Goal: Task Accomplishment & Management: Manage account settings

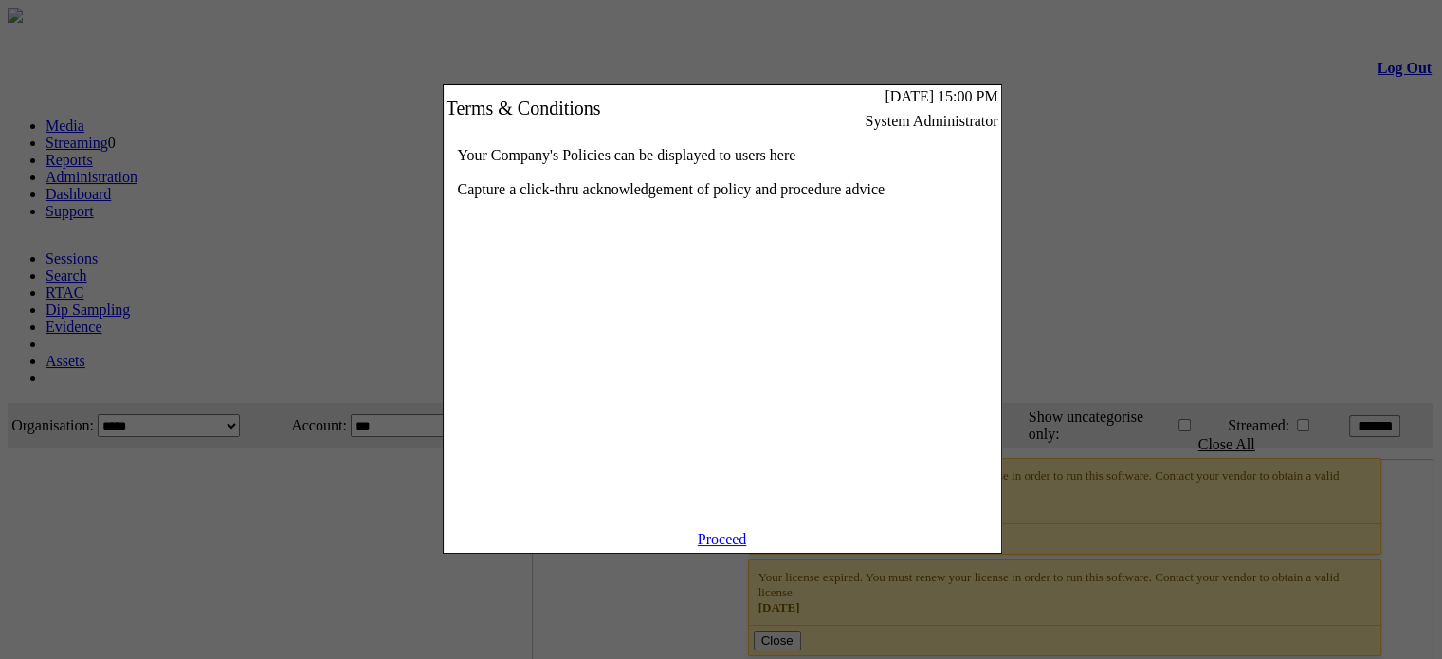
click at [720, 547] on link "Proceed" at bounding box center [722, 539] width 49 height 16
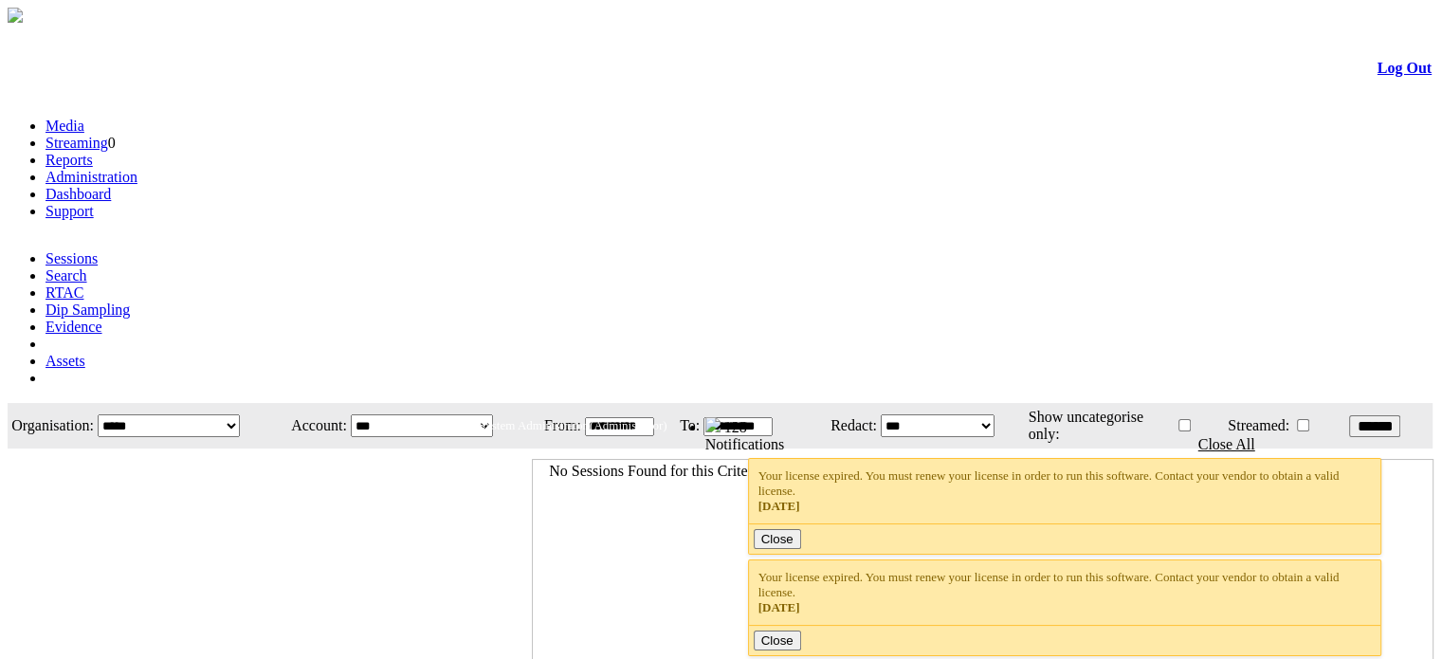
click at [93, 152] on link "Reports" at bounding box center [68, 160] width 47 height 16
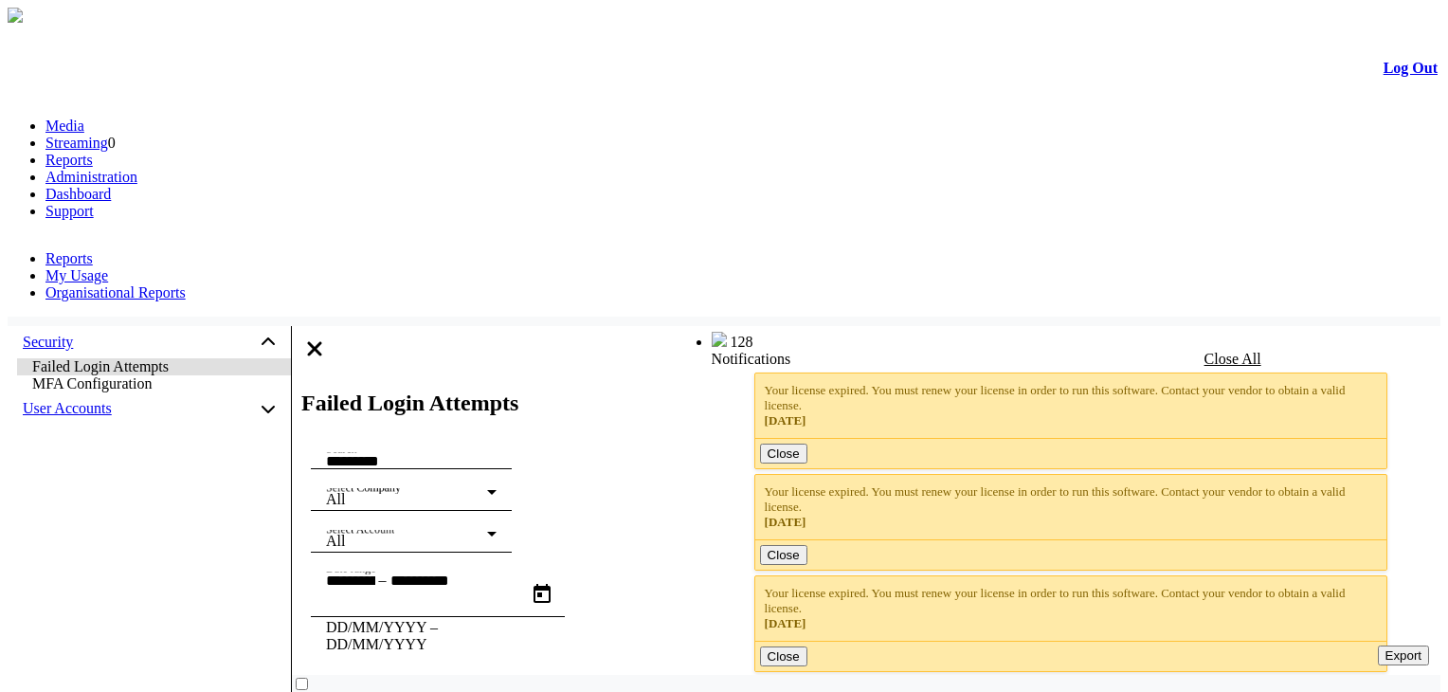
click at [23, 562] on div "Devices" at bounding box center [23, 570] width 0 height 17
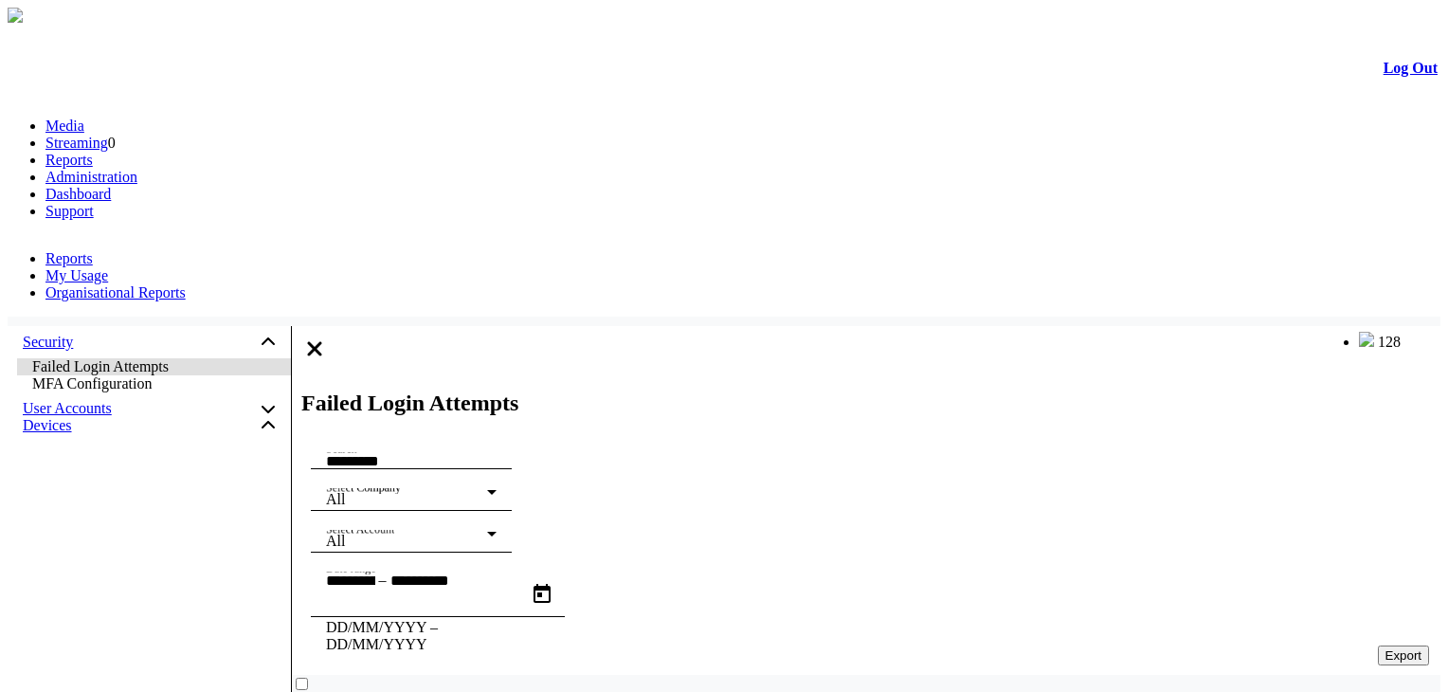
click at [131, 595] on span "Session Capture" at bounding box center [81, 603] width 99 height 16
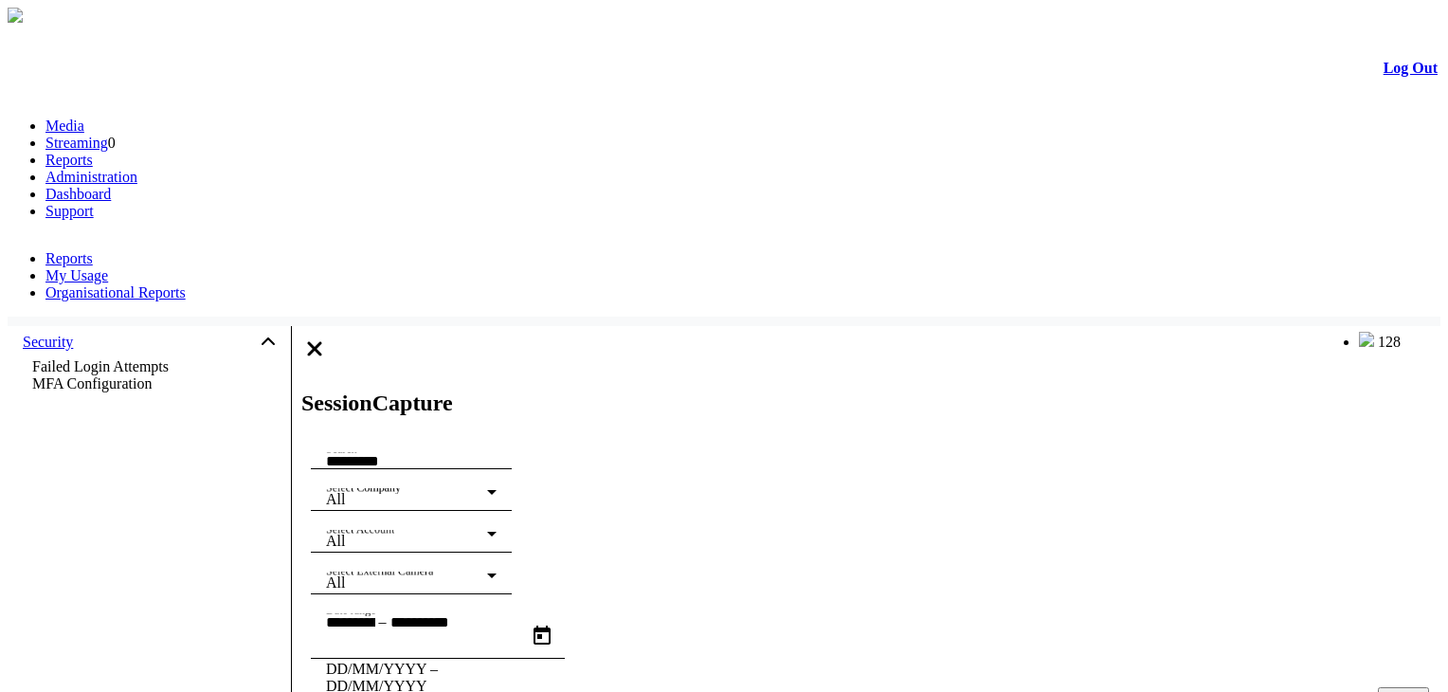
click at [204, 400] on mat-list-item "User Accounts" at bounding box center [149, 568] width 283 height 337
click at [172, 515] on mat-list-item "Devices" at bounding box center [149, 617] width 283 height 303
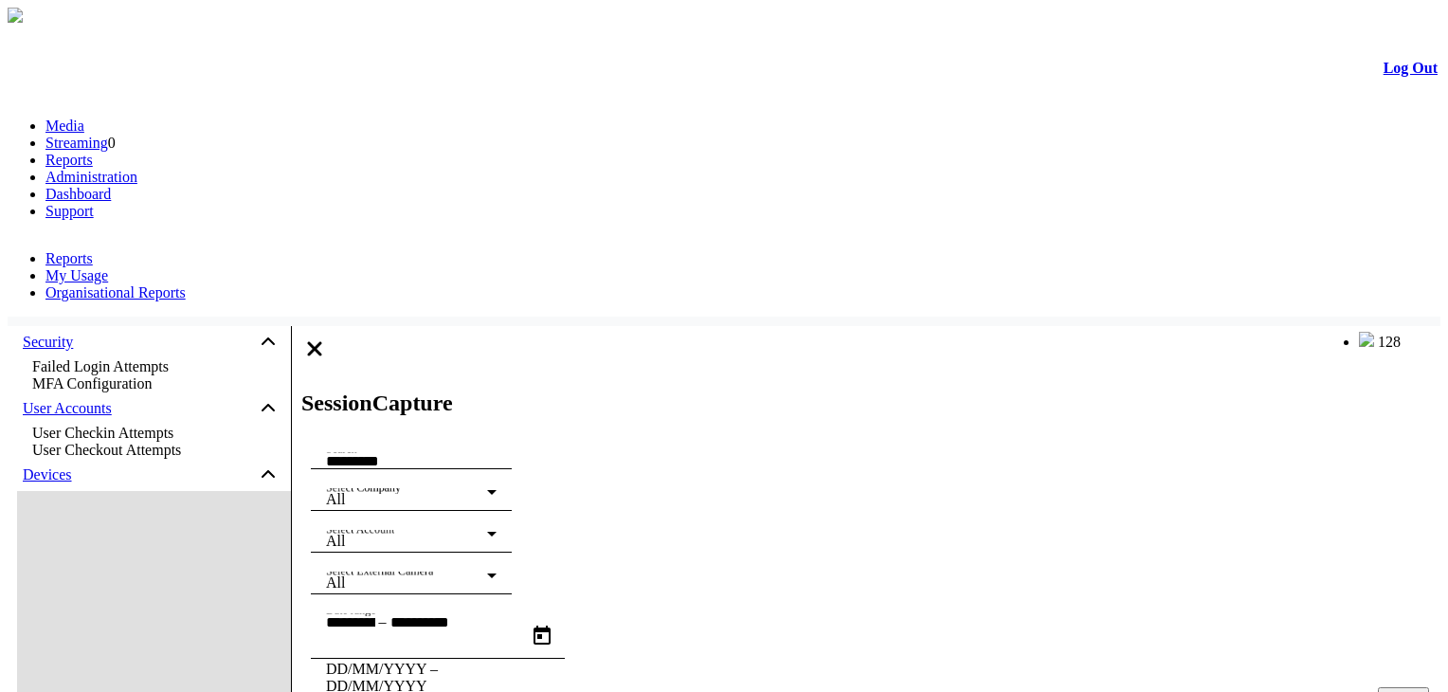
click at [177, 568] on link "Session Capture" at bounding box center [154, 638] width 274 height 294
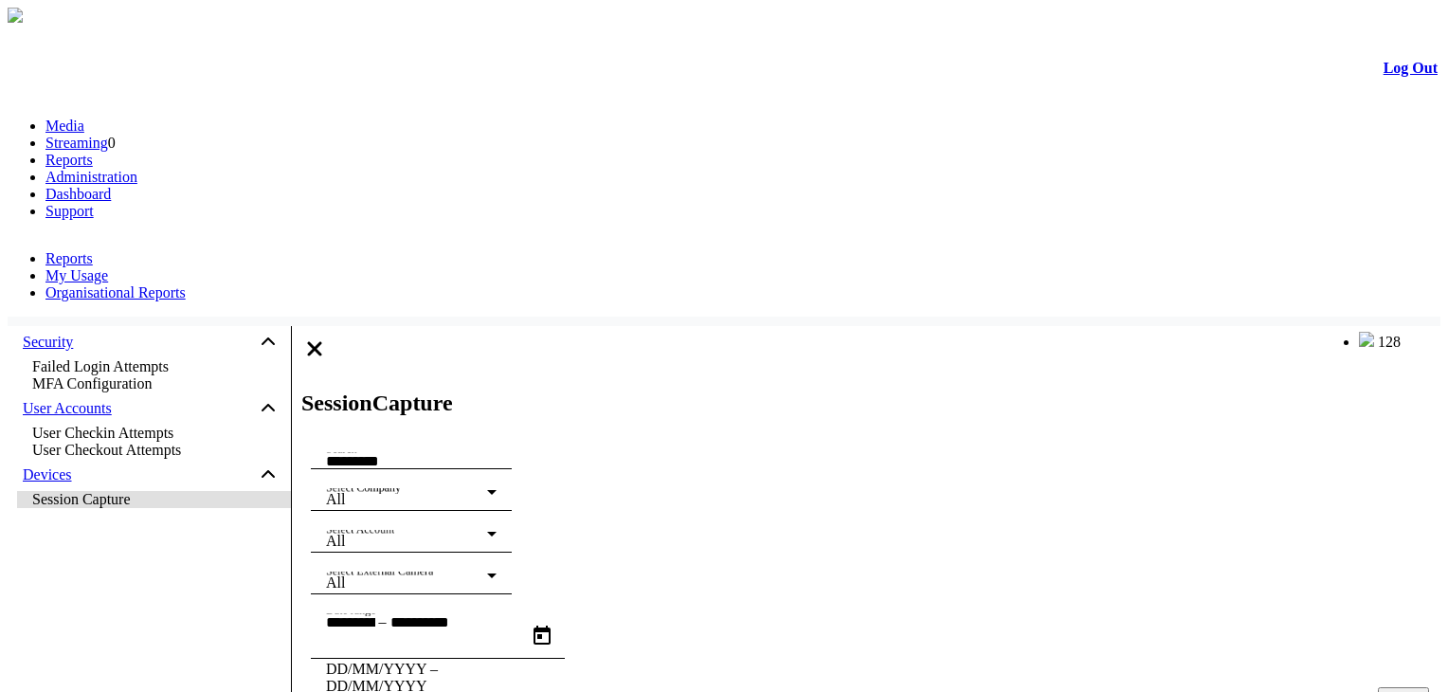
click at [191, 508] on span "Session Capture" at bounding box center [154, 499] width 244 height 17
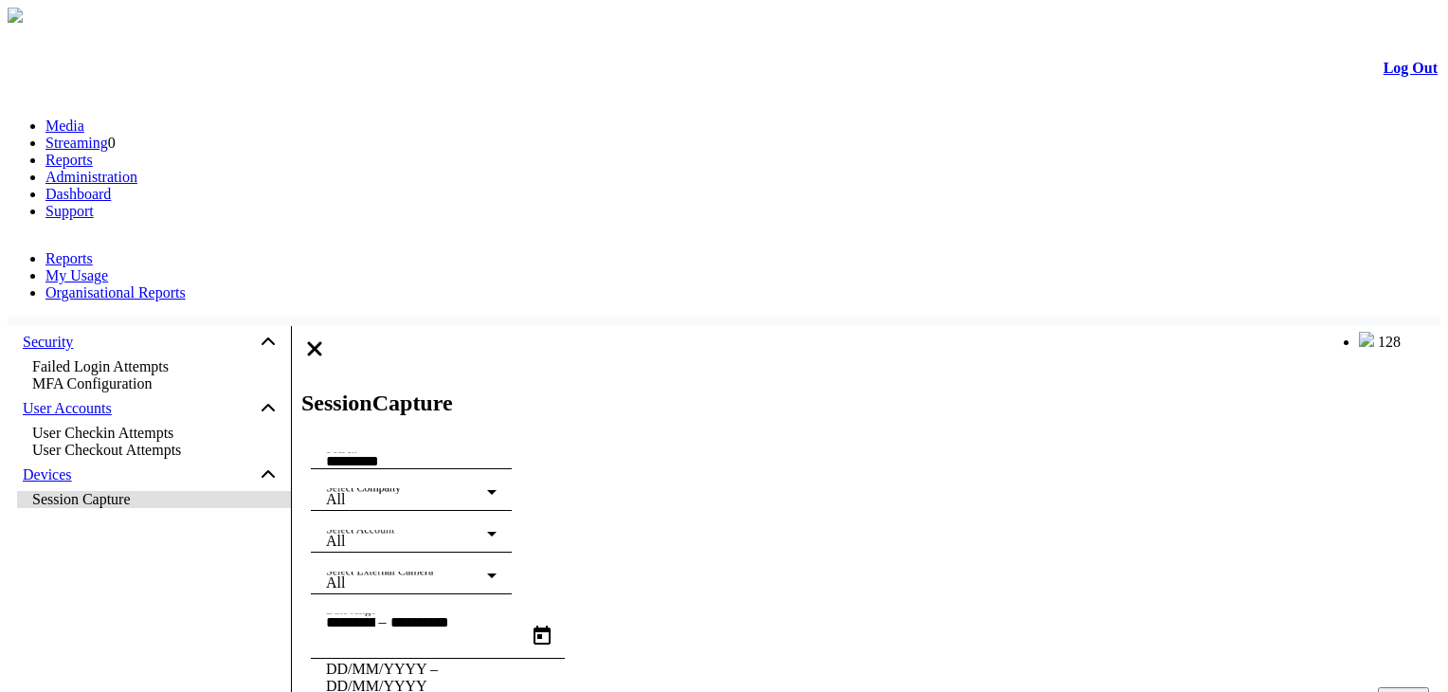
click at [137, 169] on link "Administration" at bounding box center [91, 177] width 92 height 16
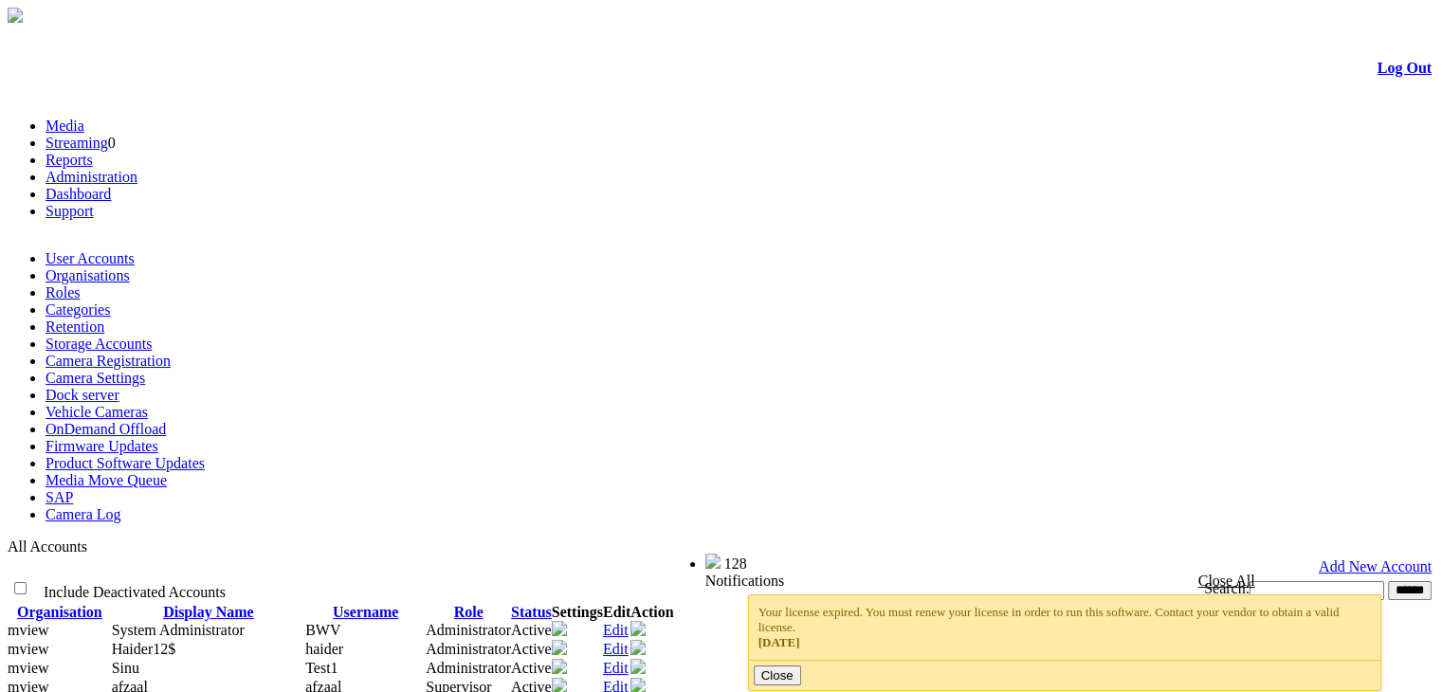
click at [145, 370] on link "Camera Settings" at bounding box center [95, 378] width 100 height 16
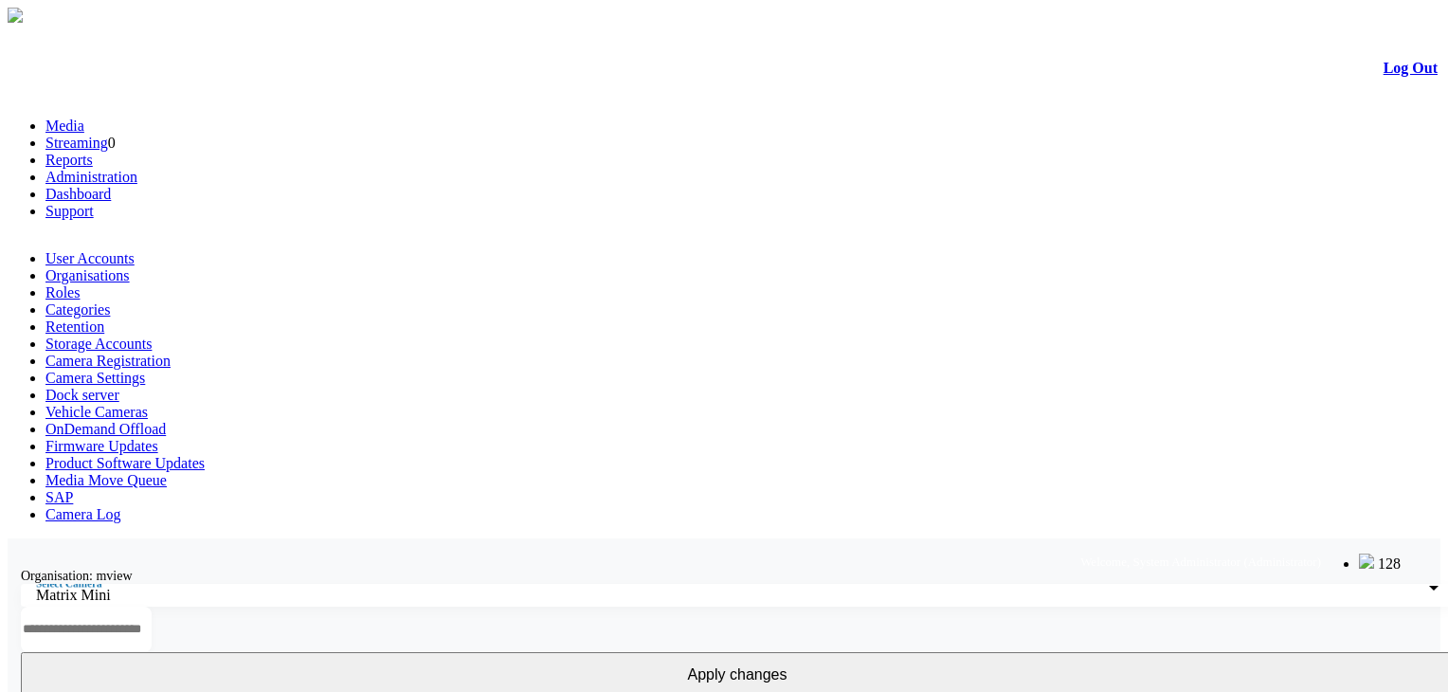
click at [176, 584] on div "Select Camera Matrix Mini" at bounding box center [737, 595] width 1403 height 23
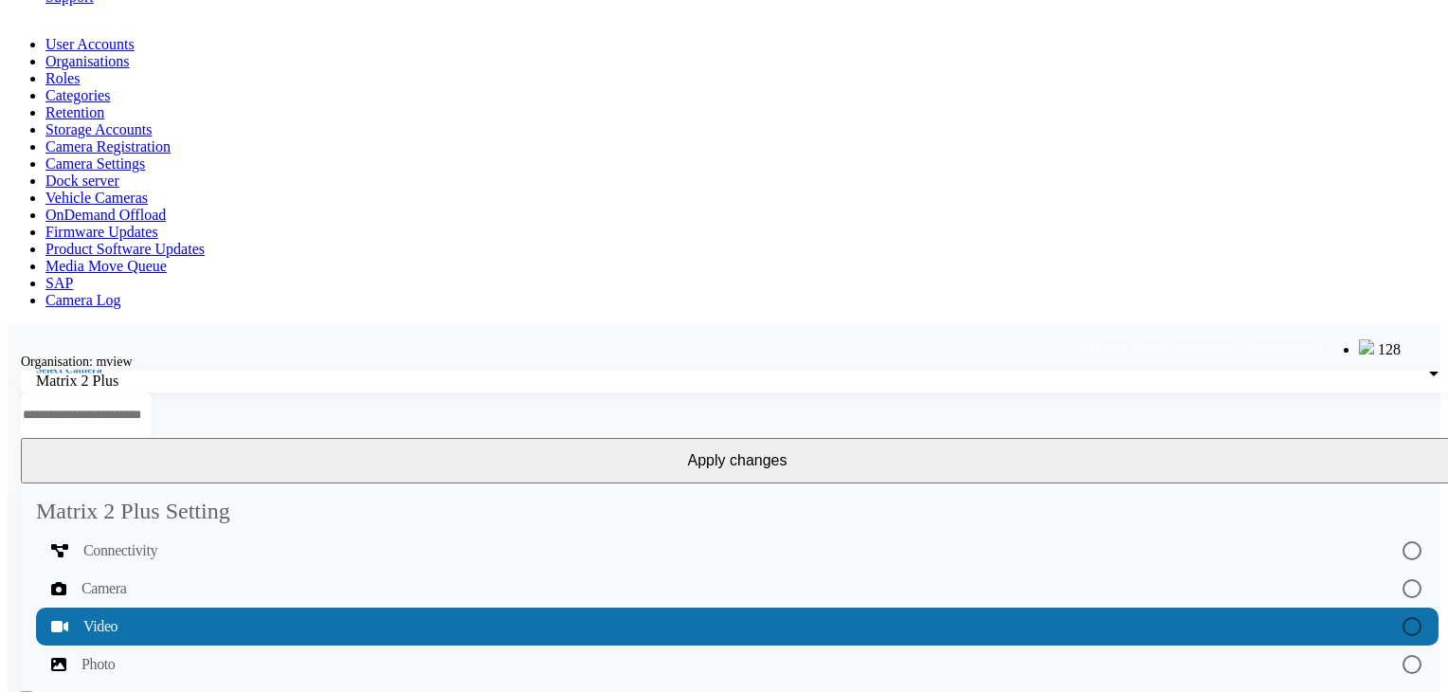
scroll to position [341, 0]
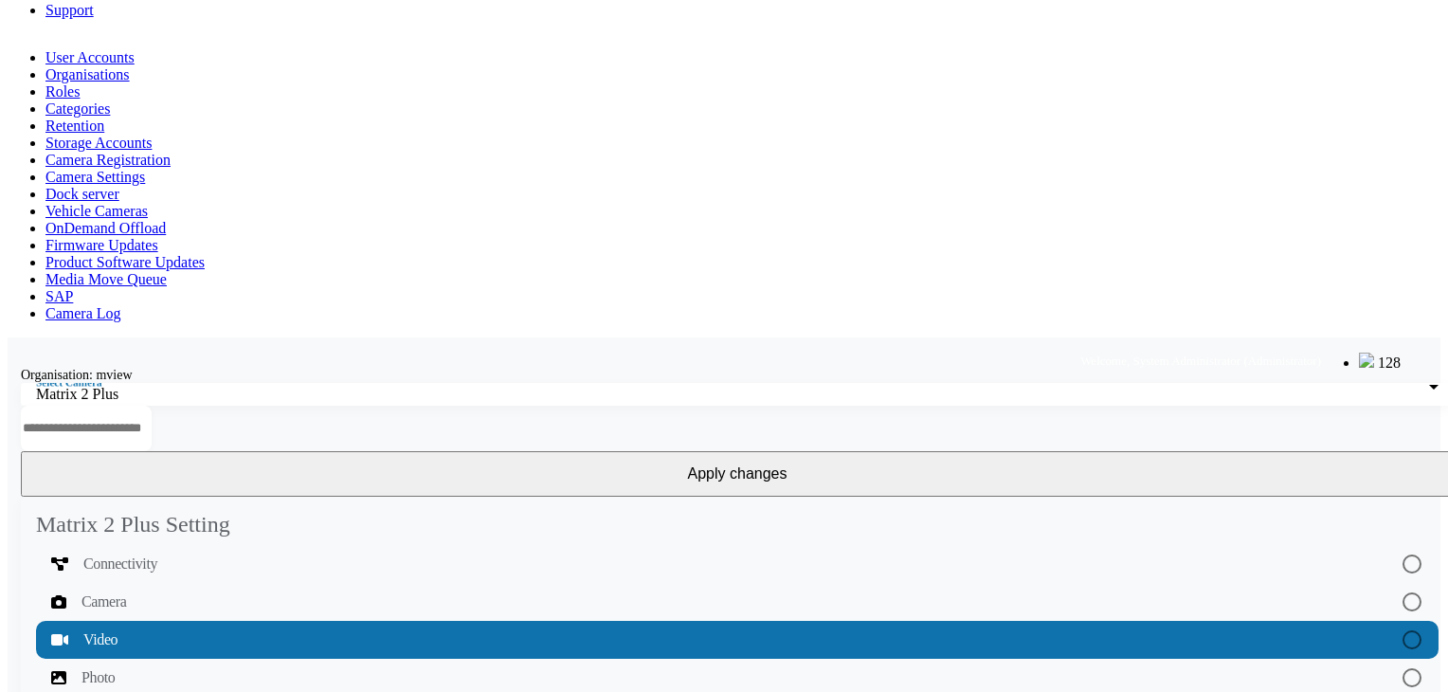
scroll to position [57, 0]
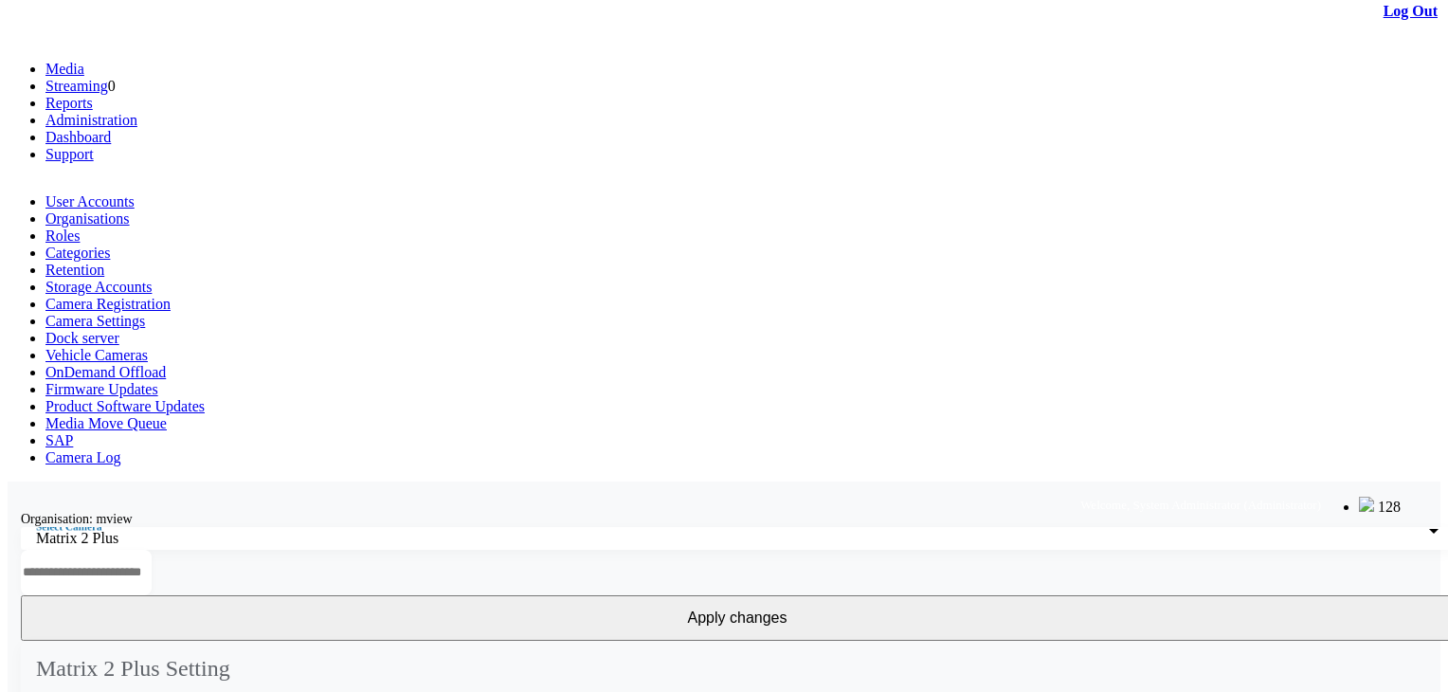
click at [213, 530] on div "Matrix 2 Plus" at bounding box center [732, 538] width 1393 height 17
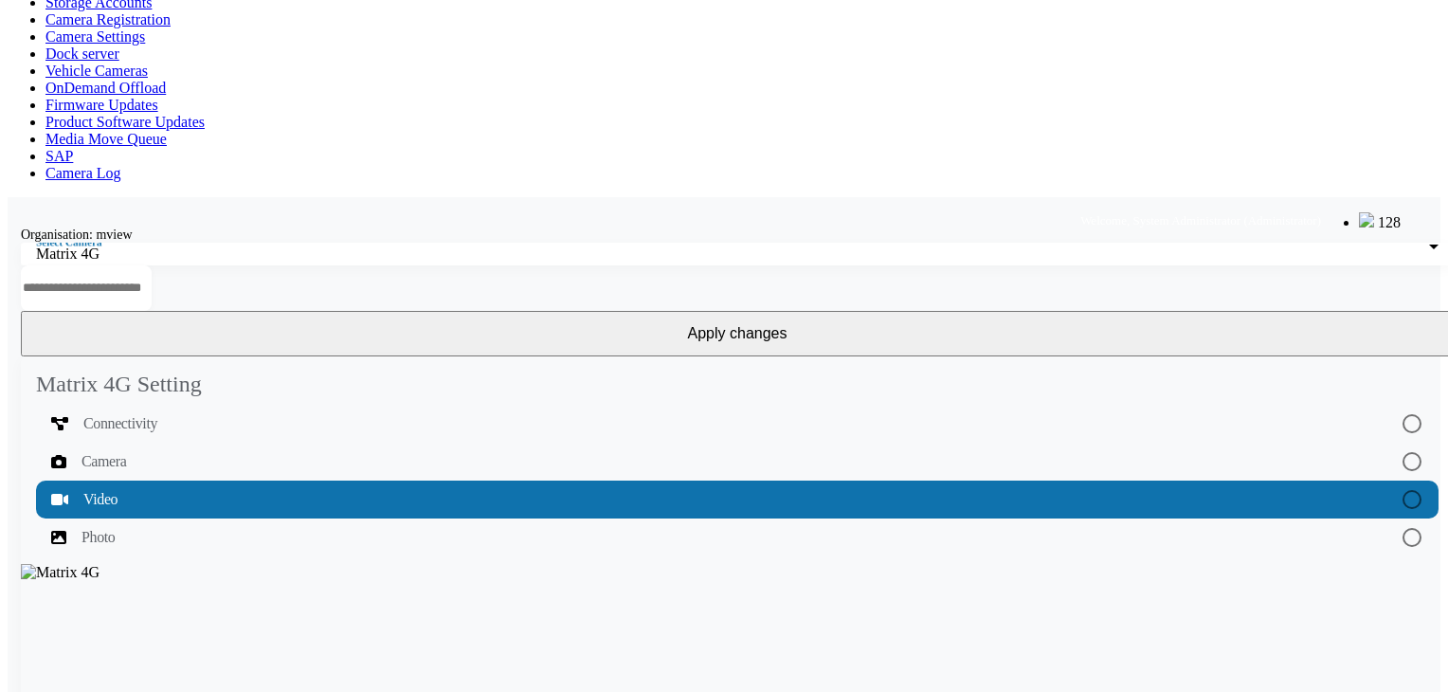
scroll to position [0, 0]
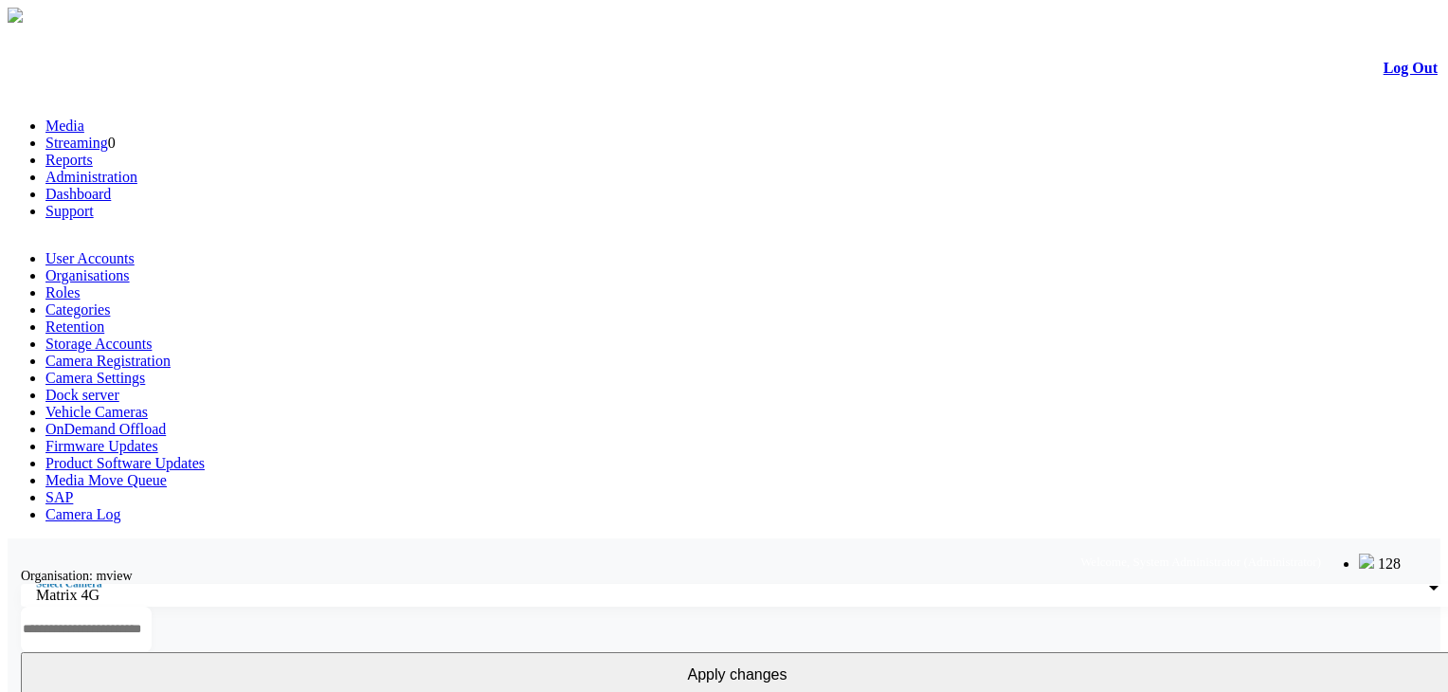
click at [171, 353] on link "Camera Registration" at bounding box center [107, 361] width 125 height 16
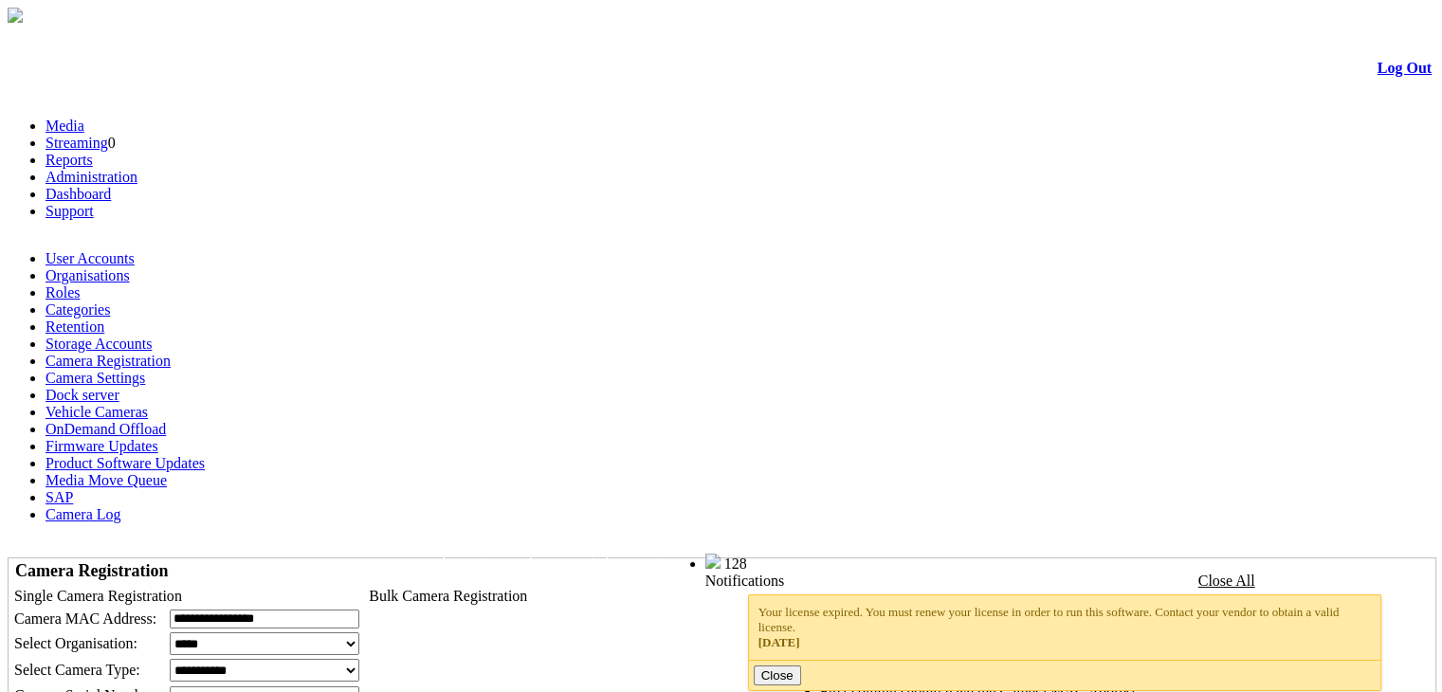
click at [252, 609] on input "**********" at bounding box center [265, 618] width 190 height 19
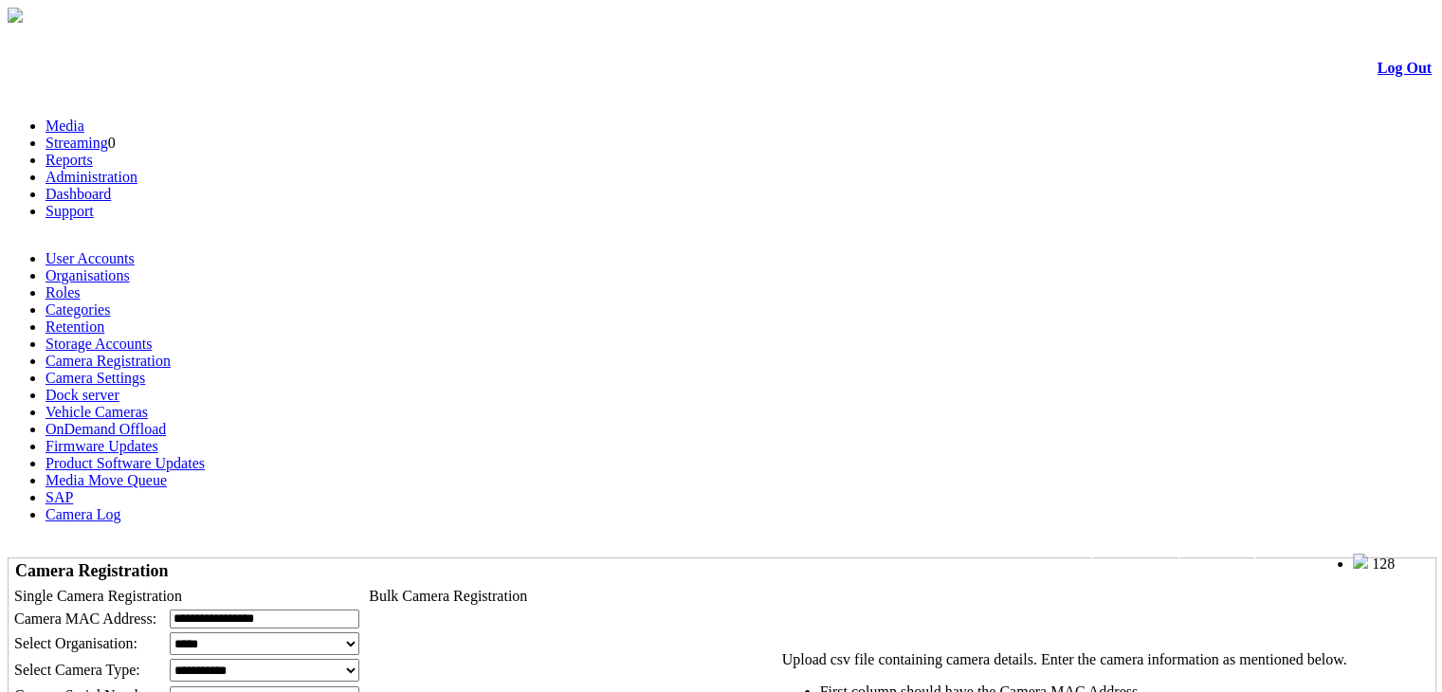
click at [359, 609] on input "**********" at bounding box center [265, 618] width 190 height 19
type input "**********"
click at [363, 560] on td "Camera Registration" at bounding box center [186, 571] width 353 height 22
